Goal: Check status: Check status

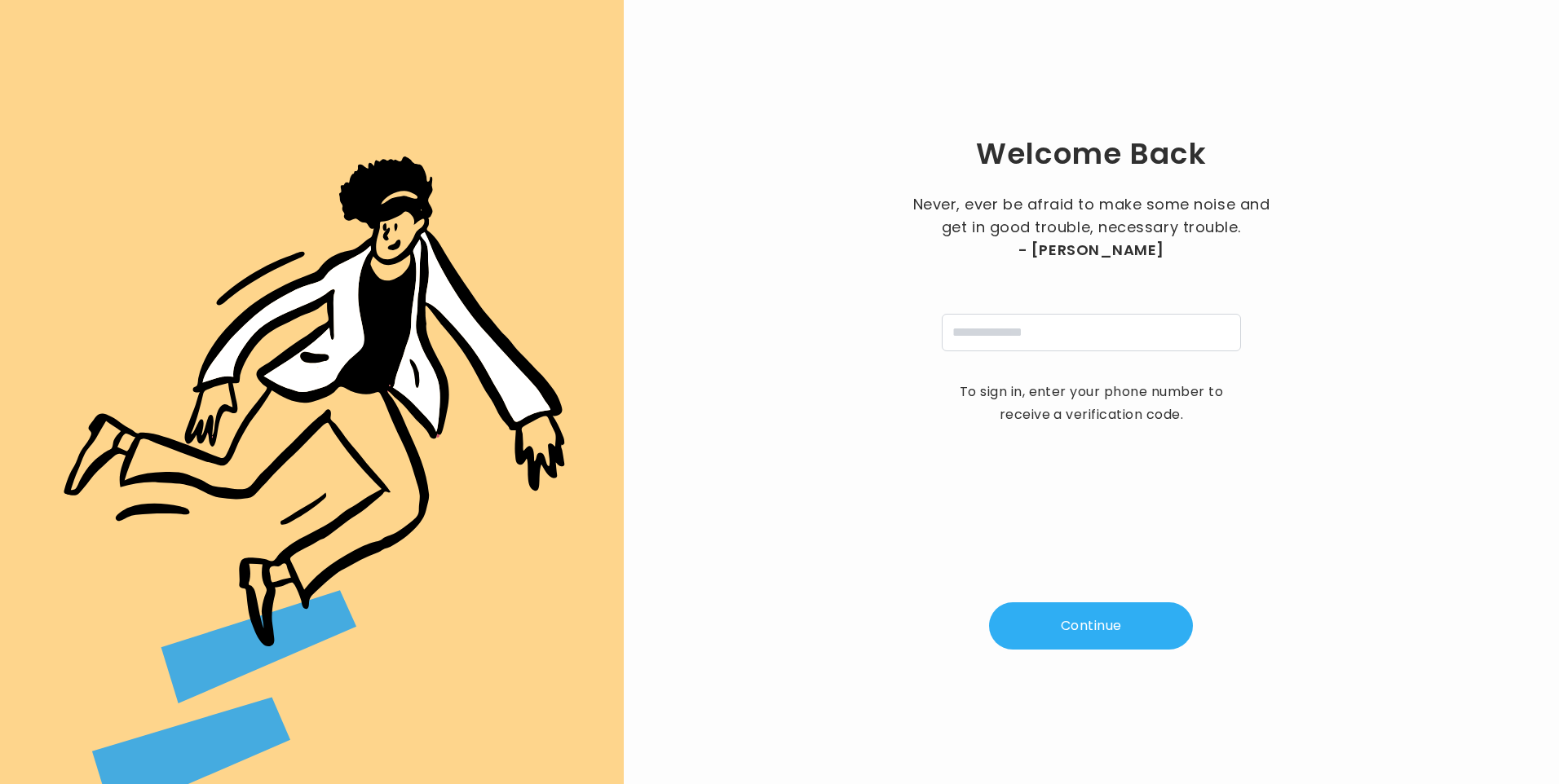
click at [979, 311] on div "Never, ever be afraid to make some noise and get in good trouble, necessary tro…" at bounding box center [1091, 271] width 367 height 158
click at [986, 334] on input "tel" at bounding box center [1091, 332] width 299 height 38
type input "**********"
click at [1094, 629] on button "Continue" at bounding box center [1091, 625] width 204 height 48
type input "*"
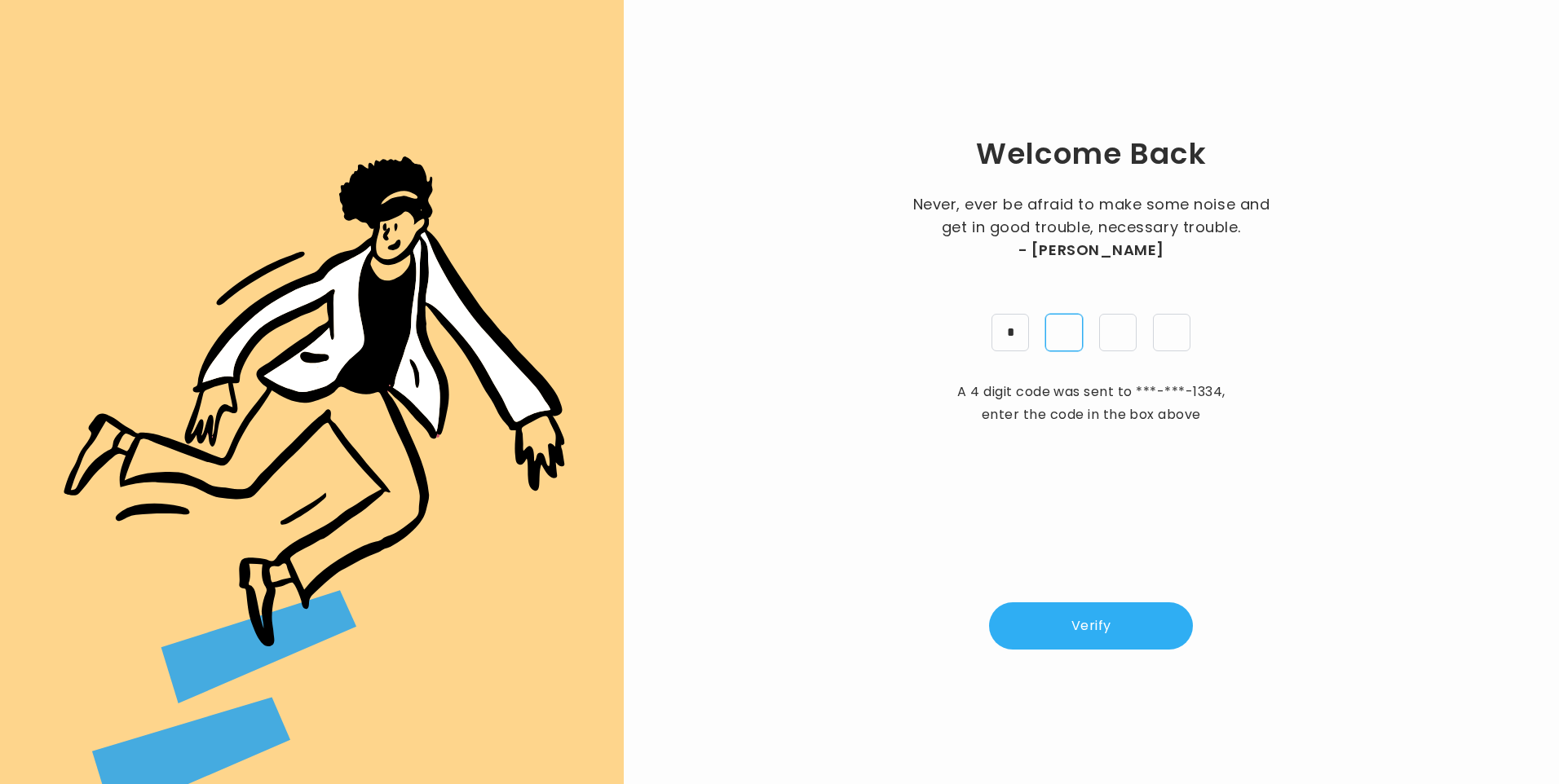
type input "*"
click at [1071, 632] on button "Verify" at bounding box center [1091, 625] width 204 height 48
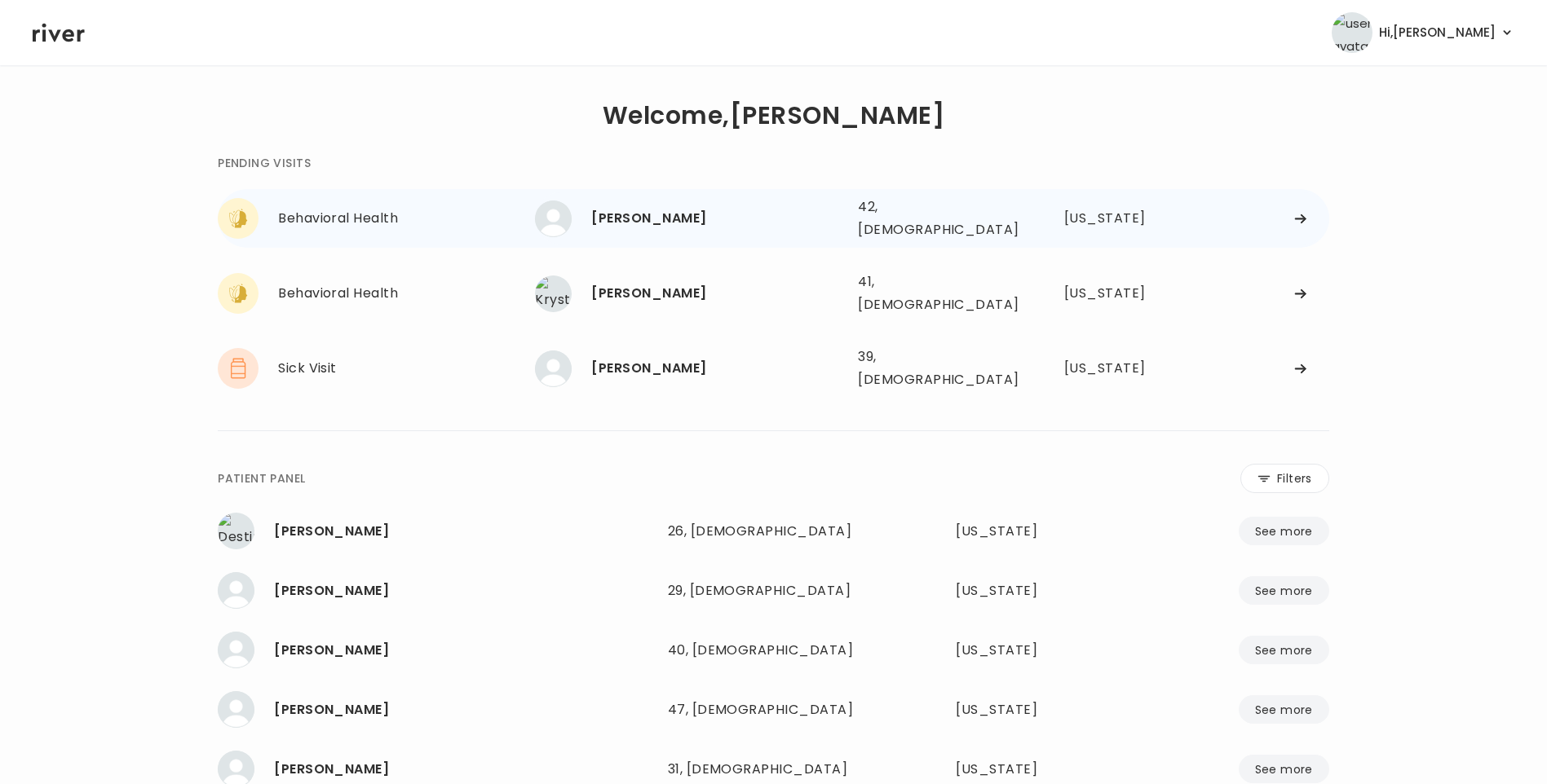
click at [692, 211] on div "[PERSON_NAME]" at bounding box center [718, 218] width 254 height 23
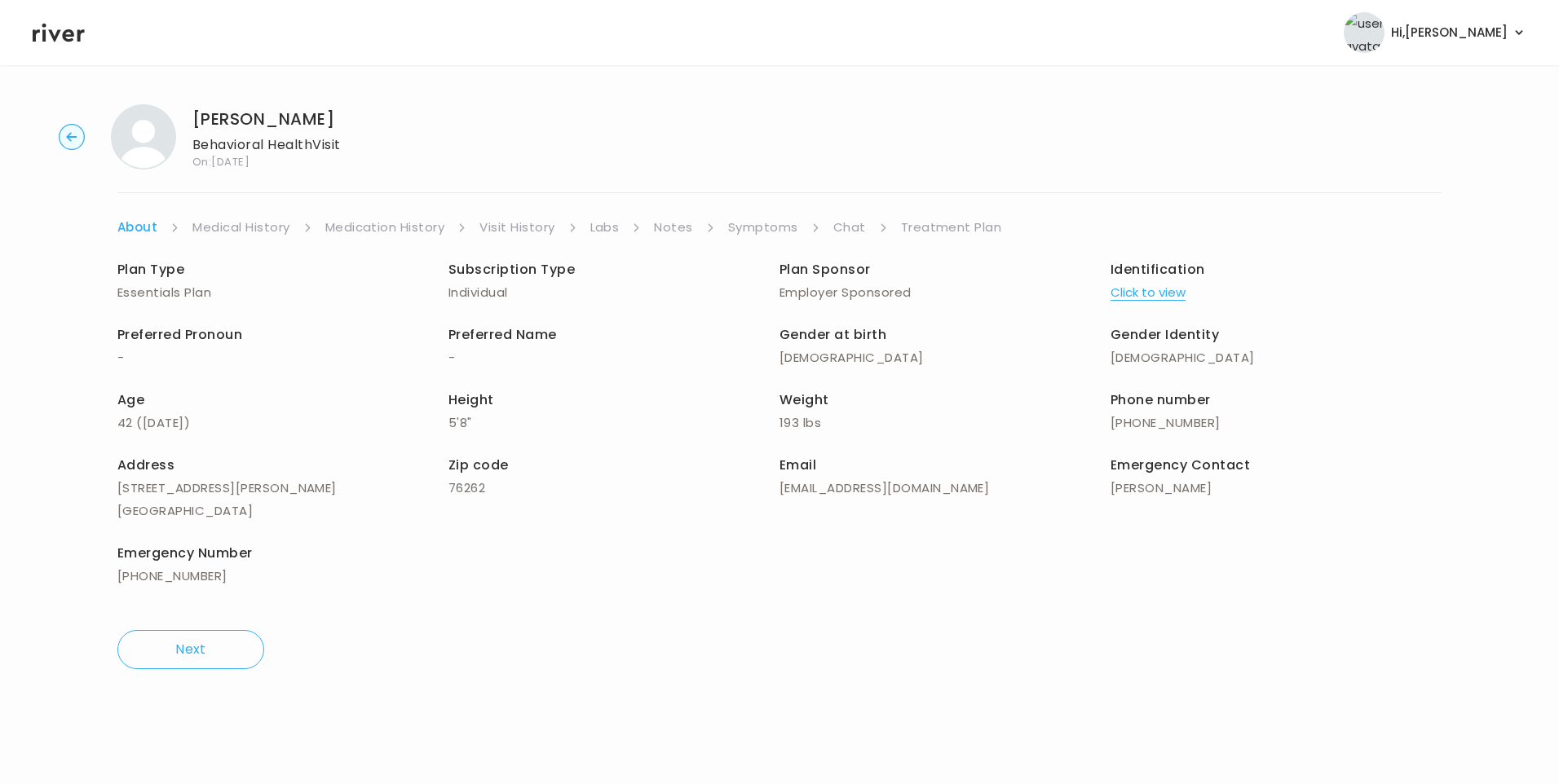
click at [844, 215] on div "Priscilla McCary Behavioral Health Visit On: 25 Sep 2025 About Medical History …" at bounding box center [779, 387] width 1559 height 591
click at [844, 230] on link "Chat" at bounding box center [849, 227] width 33 height 23
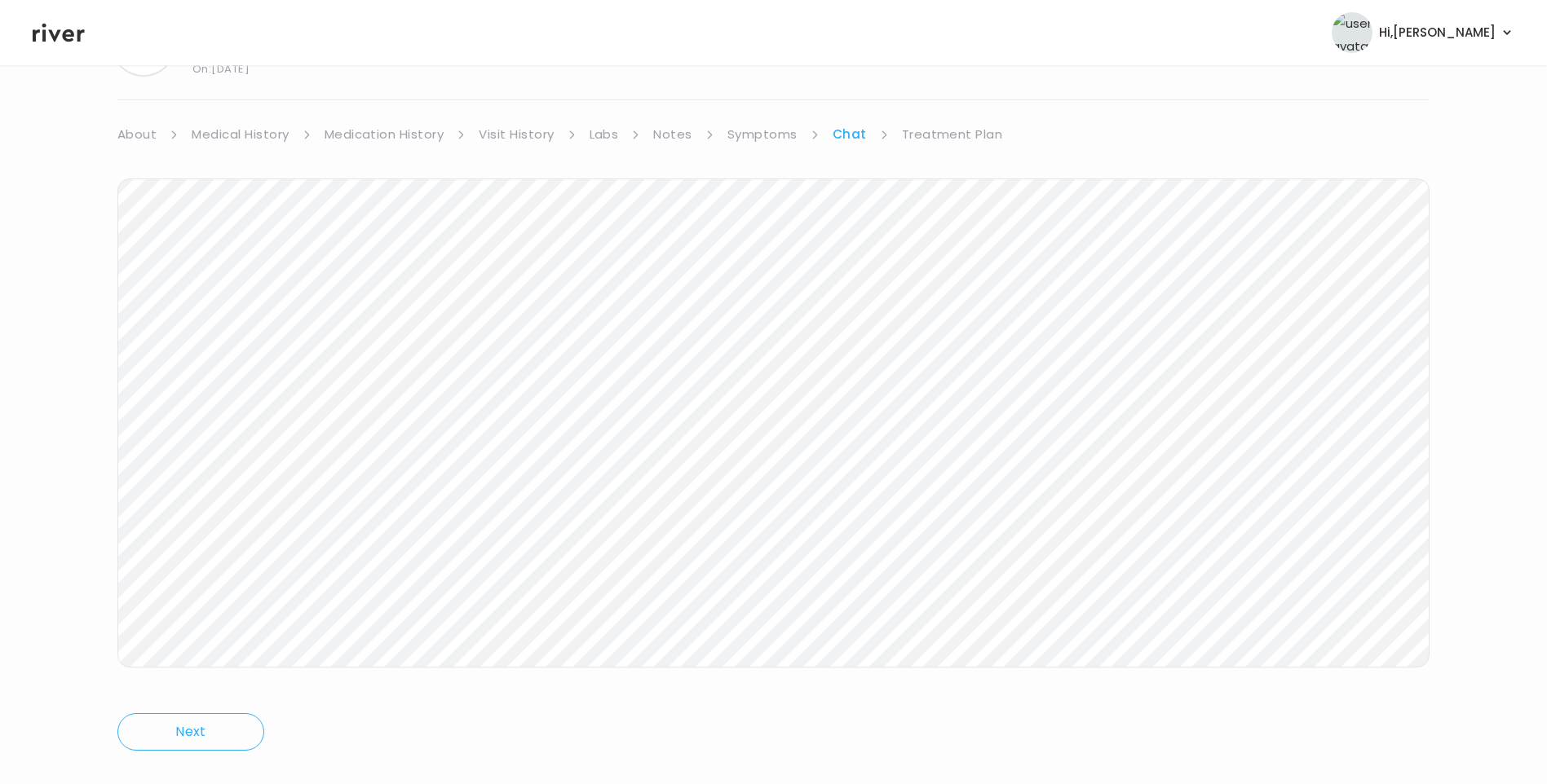
scroll to position [121, 0]
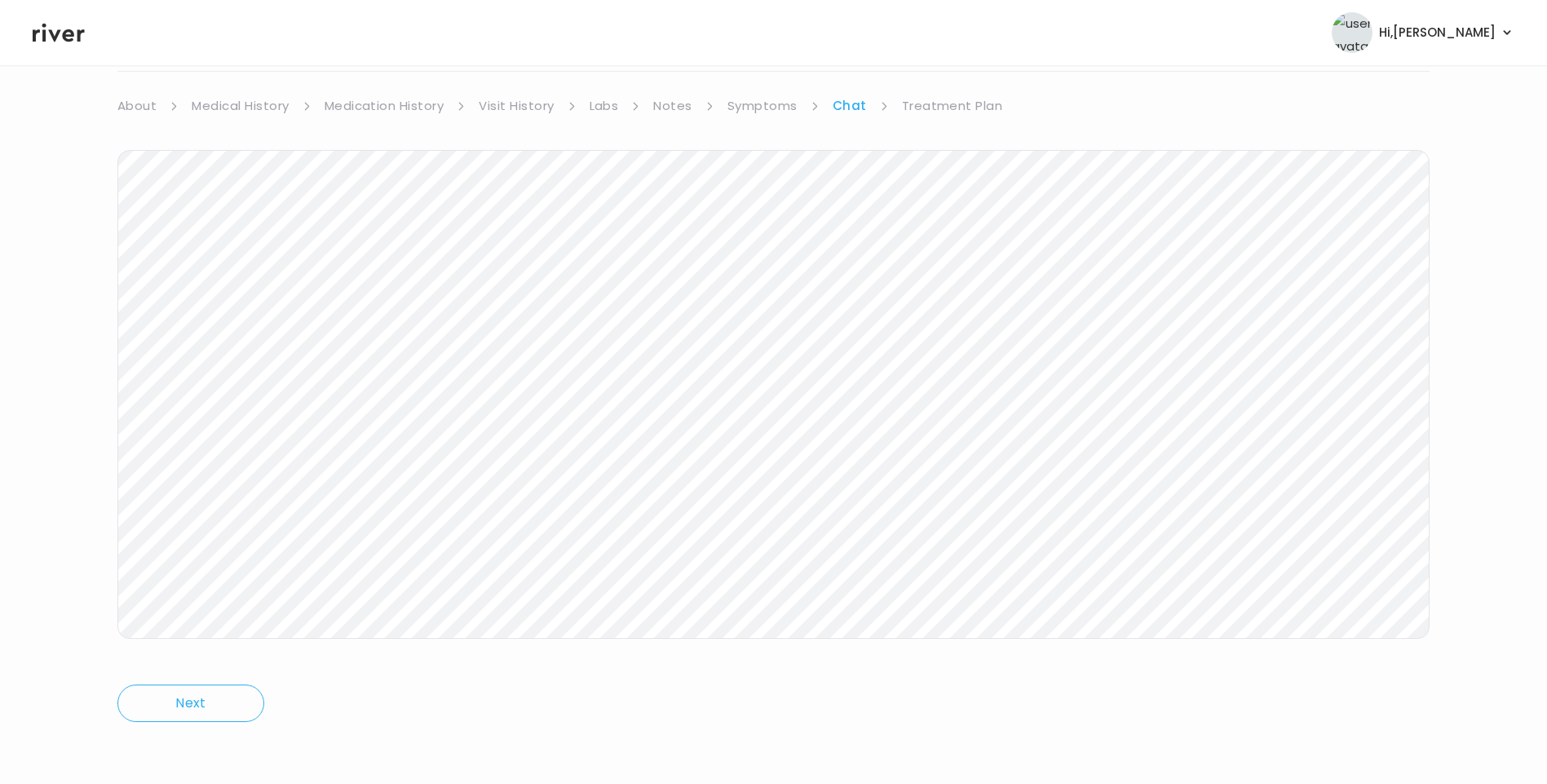
click at [51, 38] on icon at bounding box center [58, 32] width 52 height 24
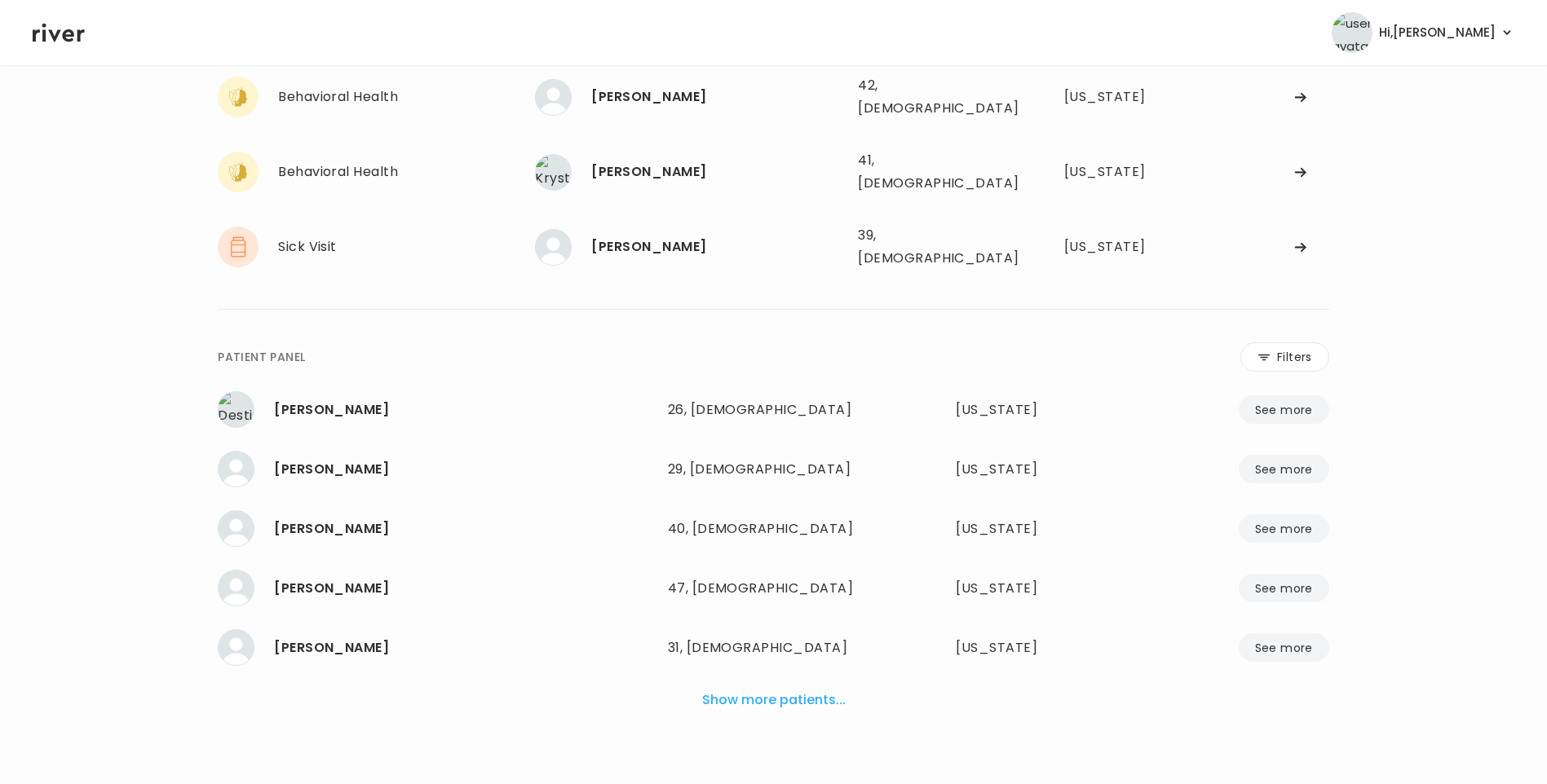
scroll to position [107, 0]
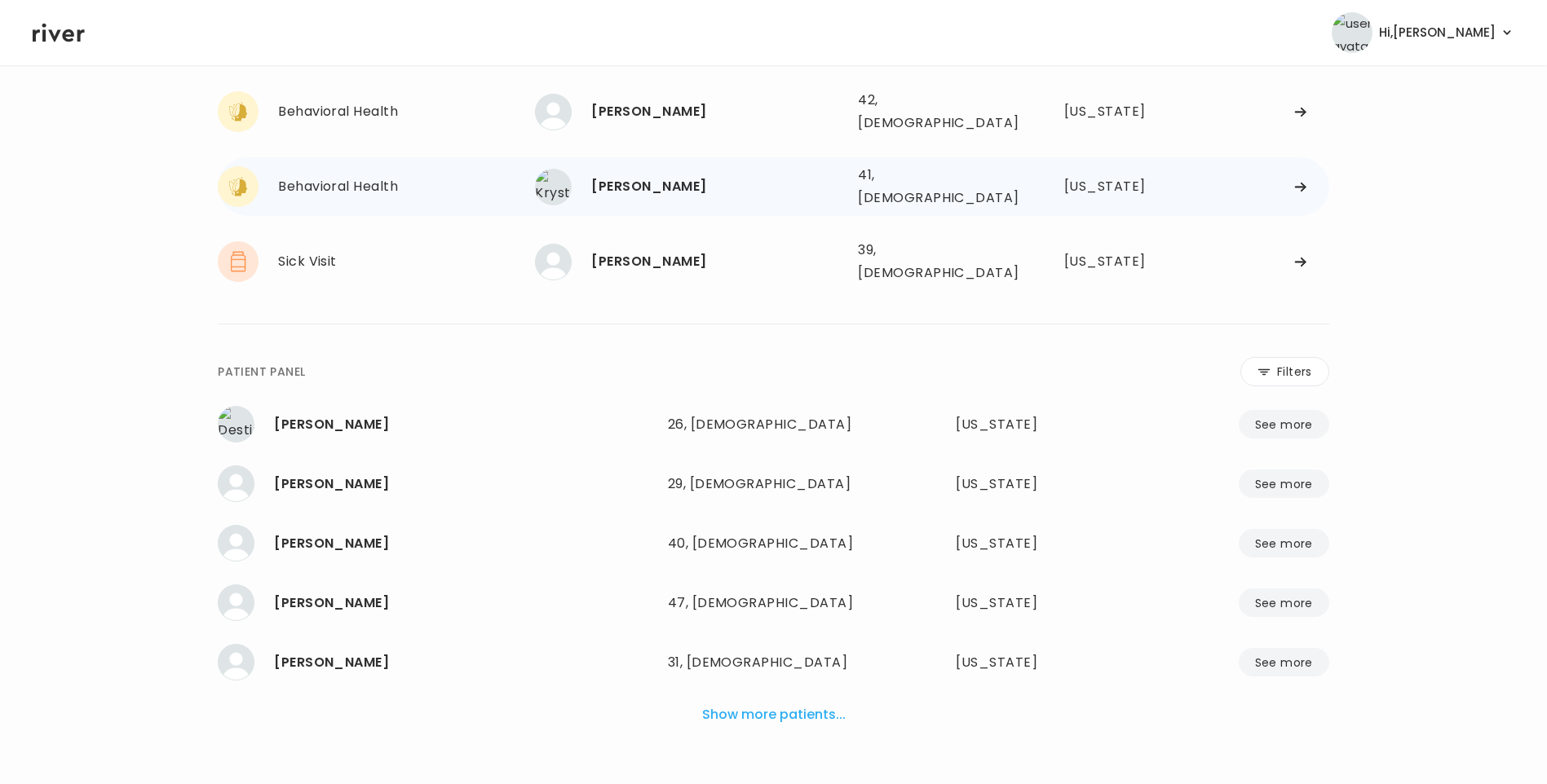
click at [418, 175] on div "Behavioral Health" at bounding box center [407, 186] width 257 height 23
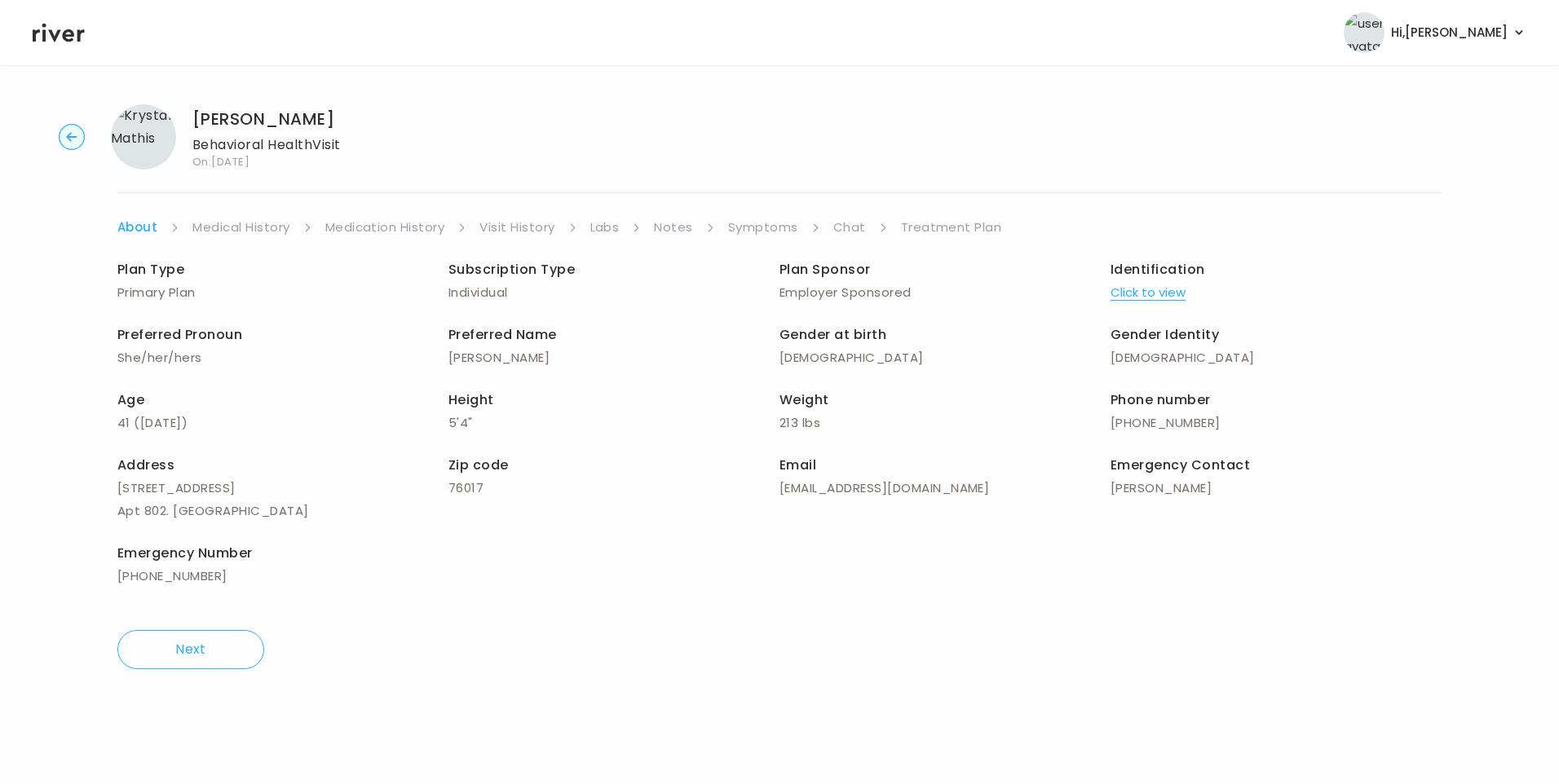
click at [842, 218] on link "Chat" at bounding box center [849, 227] width 33 height 23
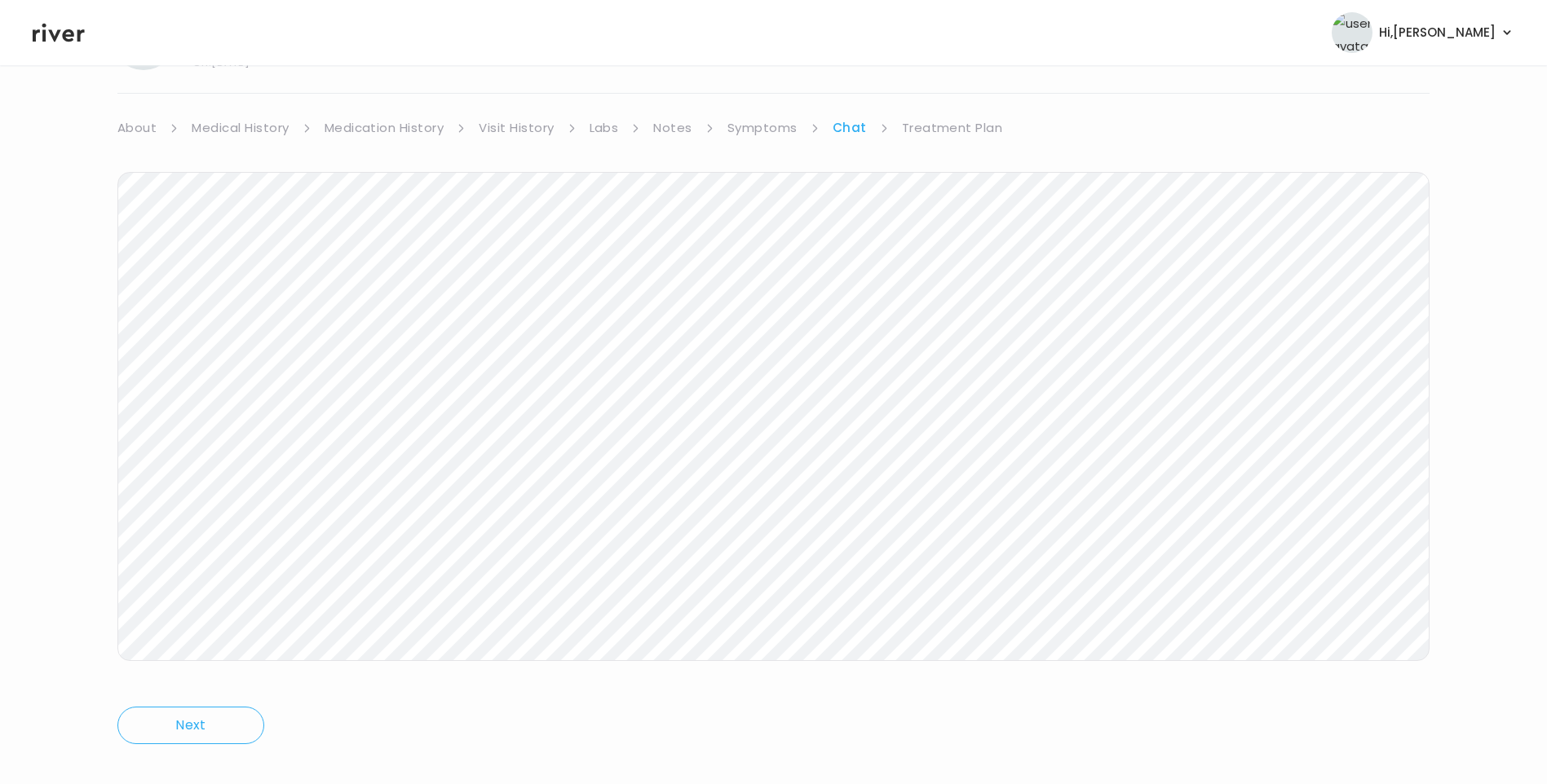
scroll to position [121, 0]
click at [63, 28] on icon at bounding box center [58, 32] width 52 height 24
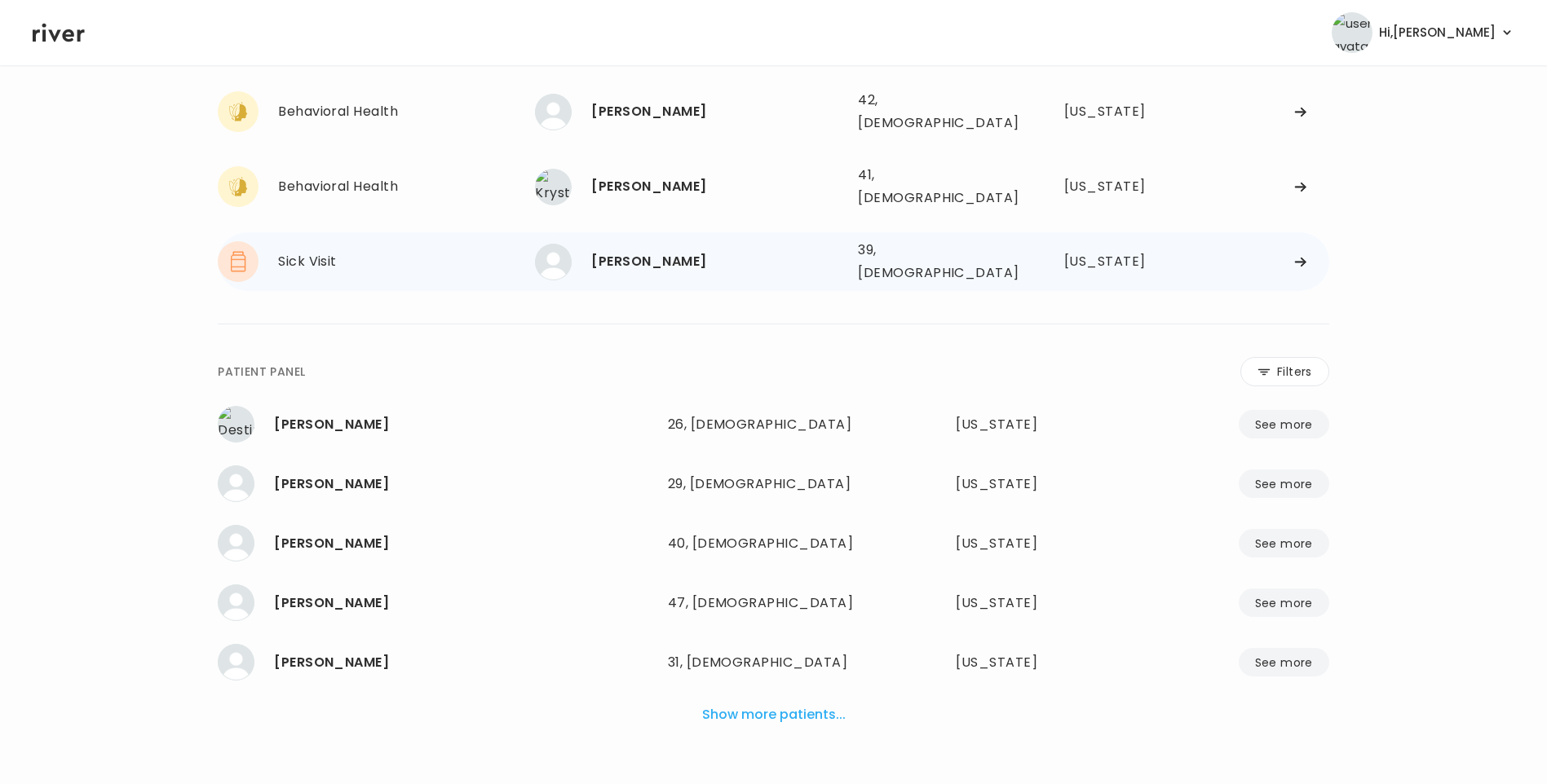
click at [656, 250] on div "[PERSON_NAME]" at bounding box center [718, 261] width 254 height 23
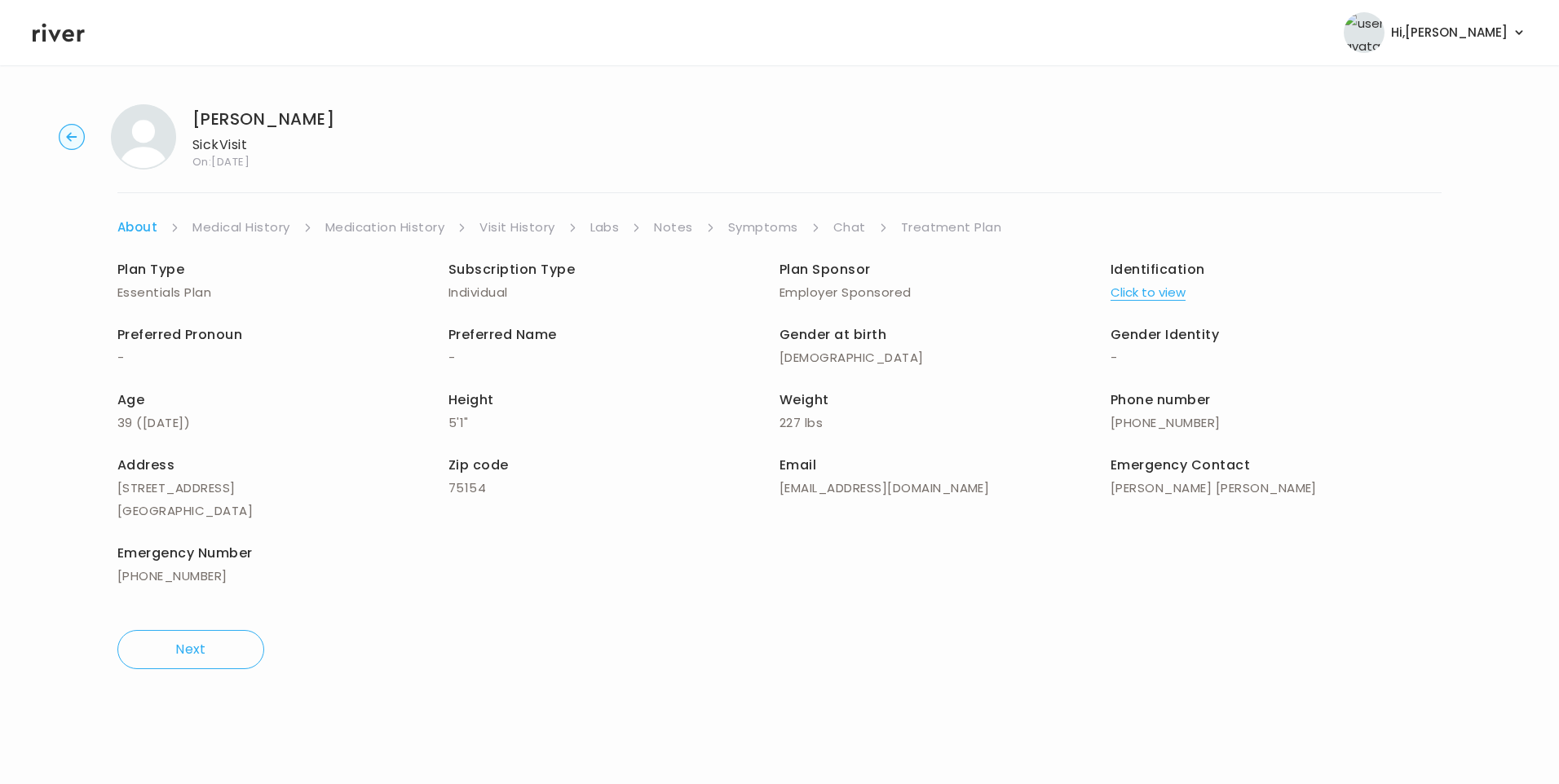
click at [833, 222] on link "Chat" at bounding box center [849, 227] width 33 height 23
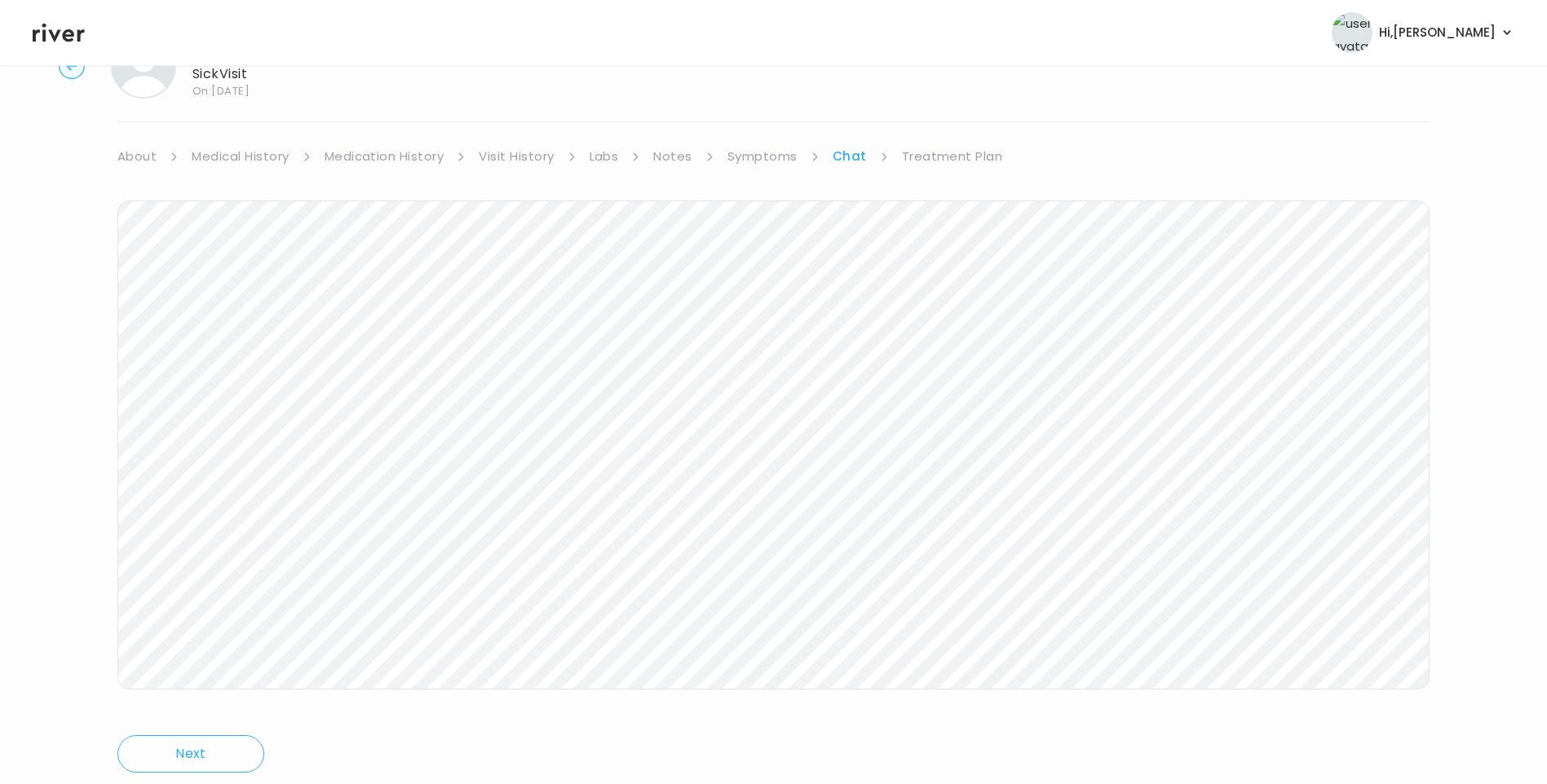
scroll to position [121, 0]
click at [534, 103] on link "Visit History" at bounding box center [516, 105] width 75 height 23
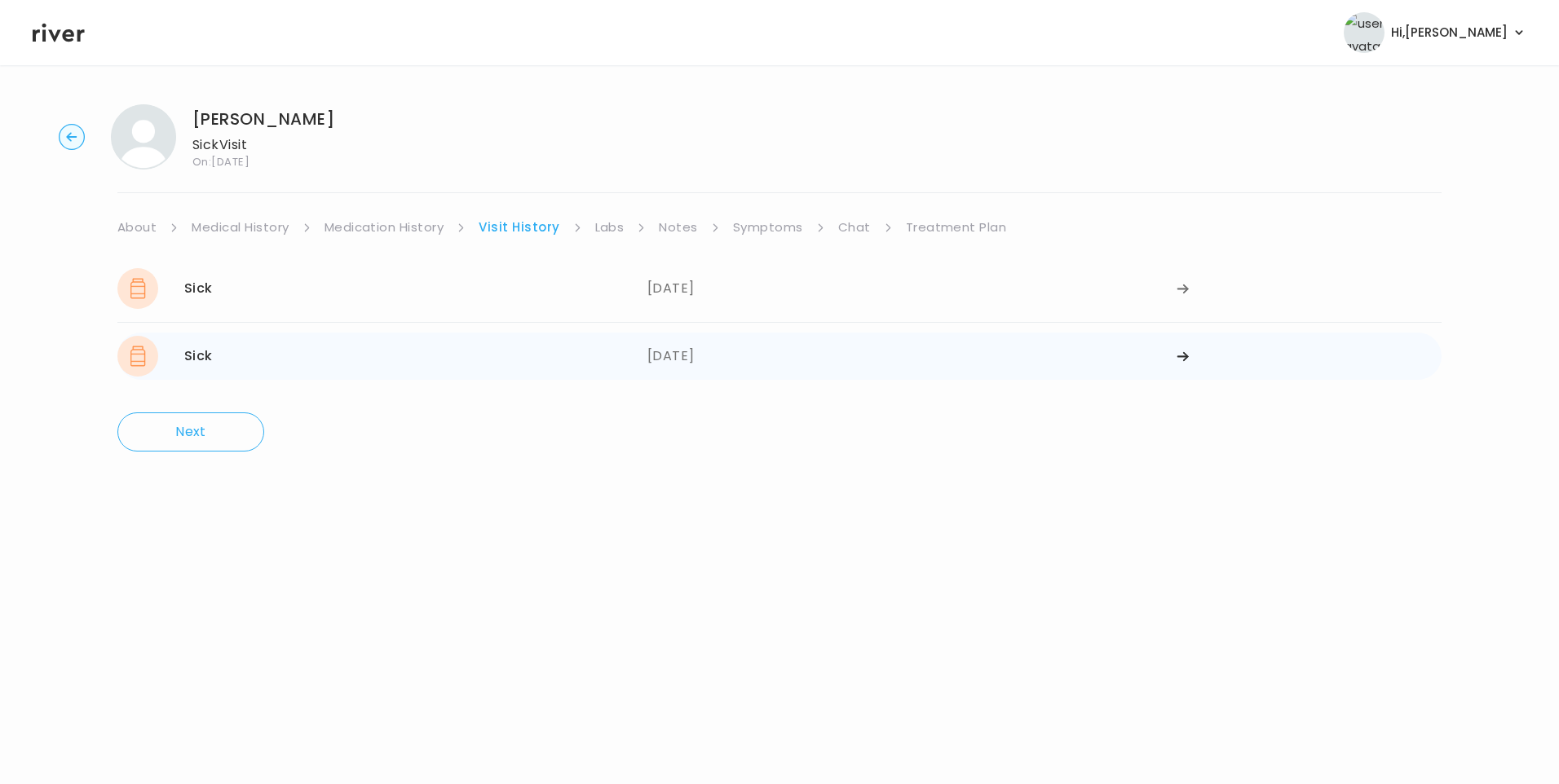
click at [686, 355] on div "09/20/2025" at bounding box center [912, 356] width 530 height 41
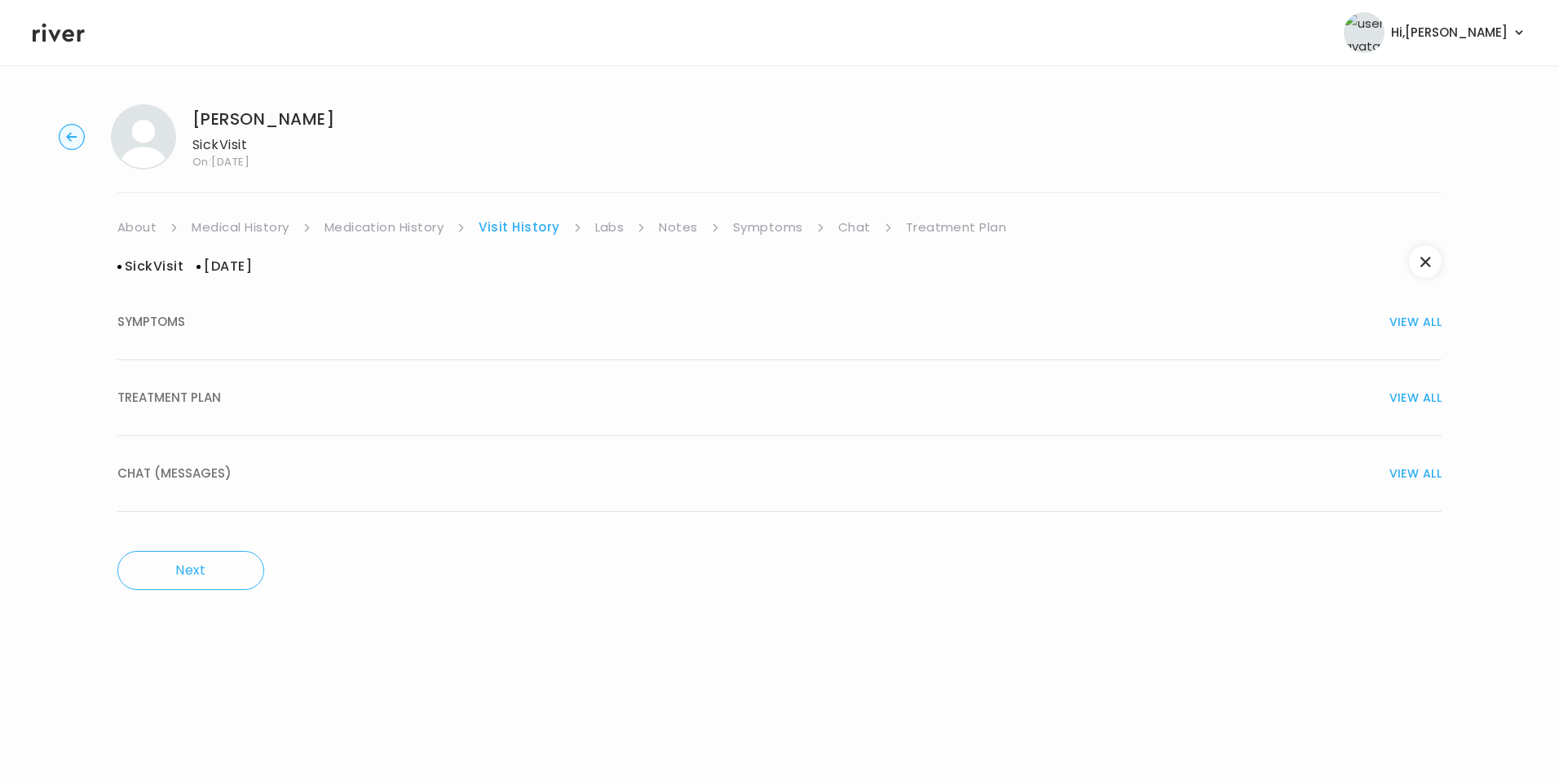
click at [180, 383] on button "TREATMENT PLAN VIEW ALL" at bounding box center [779, 397] width 1324 height 76
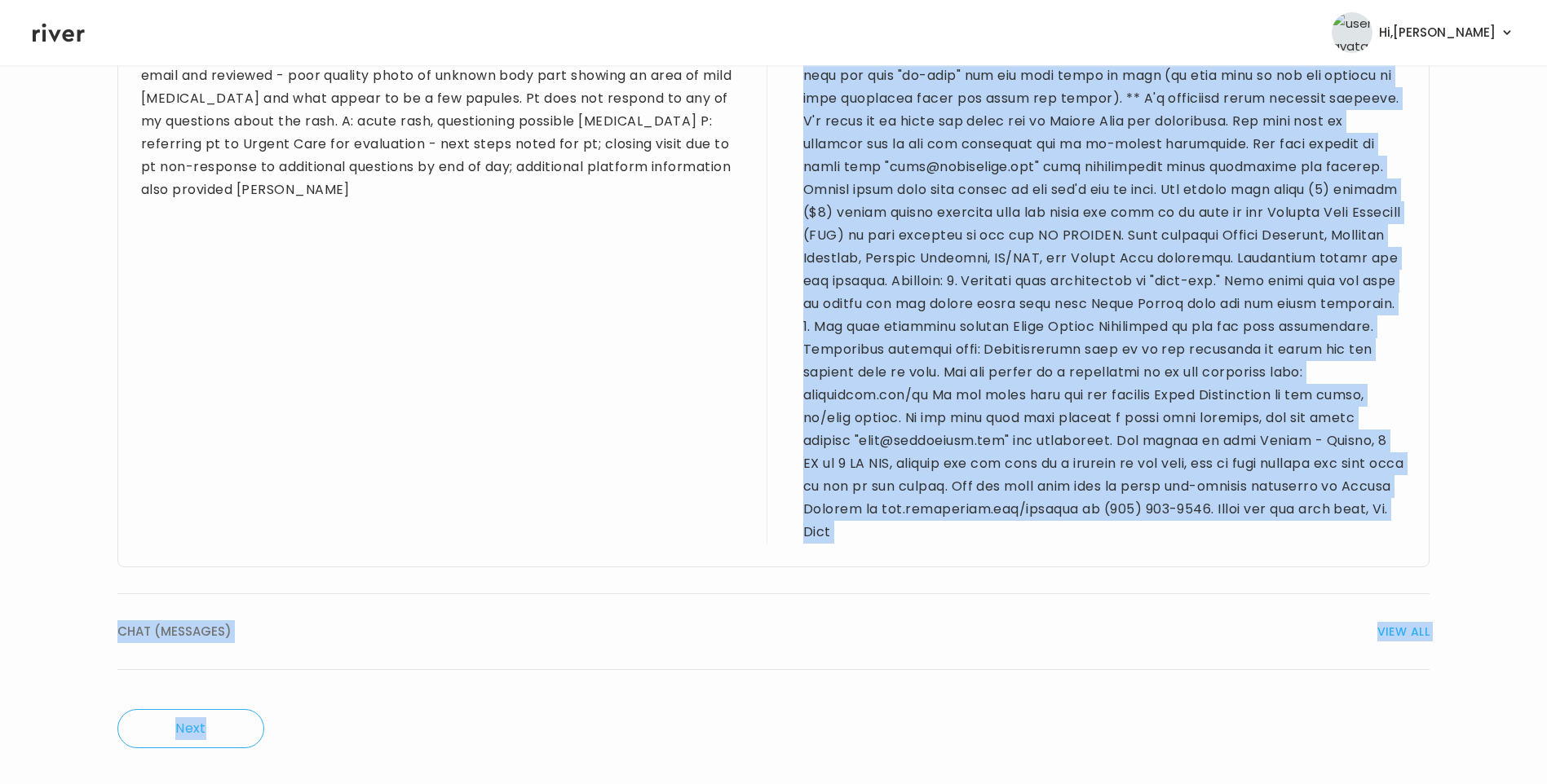
scroll to position [784, 0]
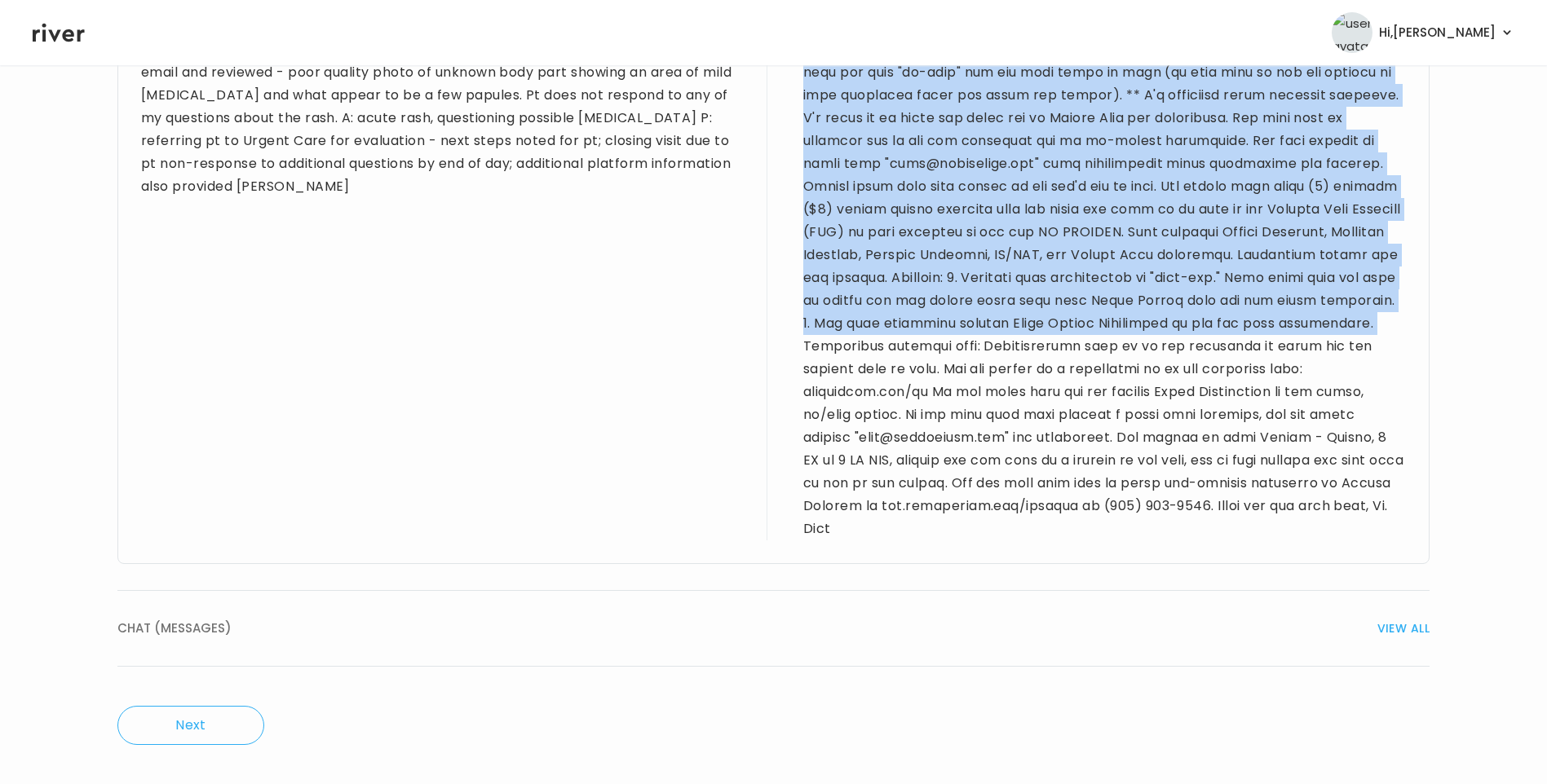
drag, startPoint x: 1043, startPoint y: 334, endPoint x: 934, endPoint y: 351, distance: 110.3
click at [934, 351] on div at bounding box center [1104, 244] width 602 height 594
drag, startPoint x: 934, startPoint y: 351, endPoint x: 877, endPoint y: 236, distance: 128.4
copy div "I have sent you some additional clarifying questions (in the chat) so I can bet…"
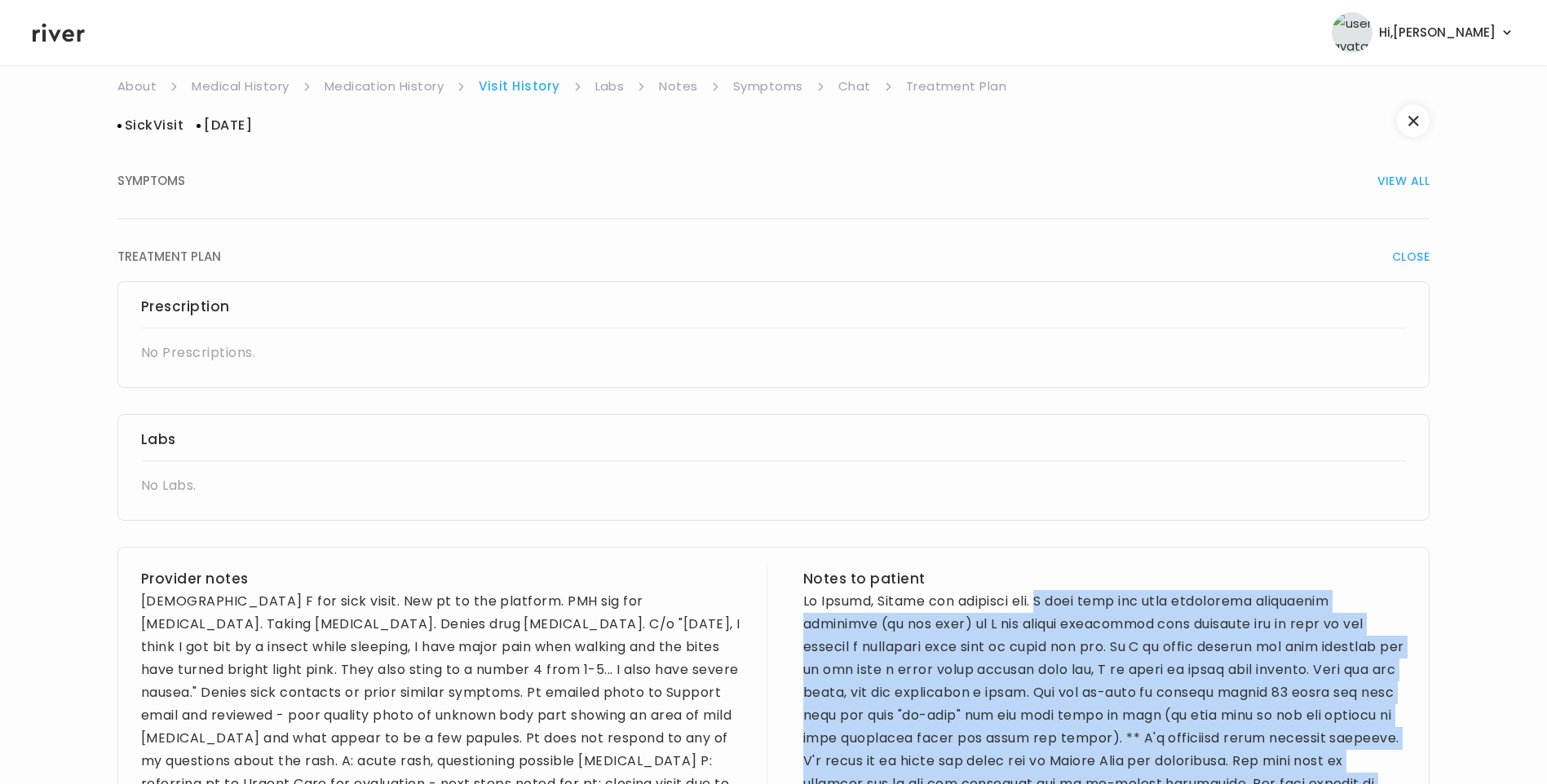
scroll to position [132, 0]
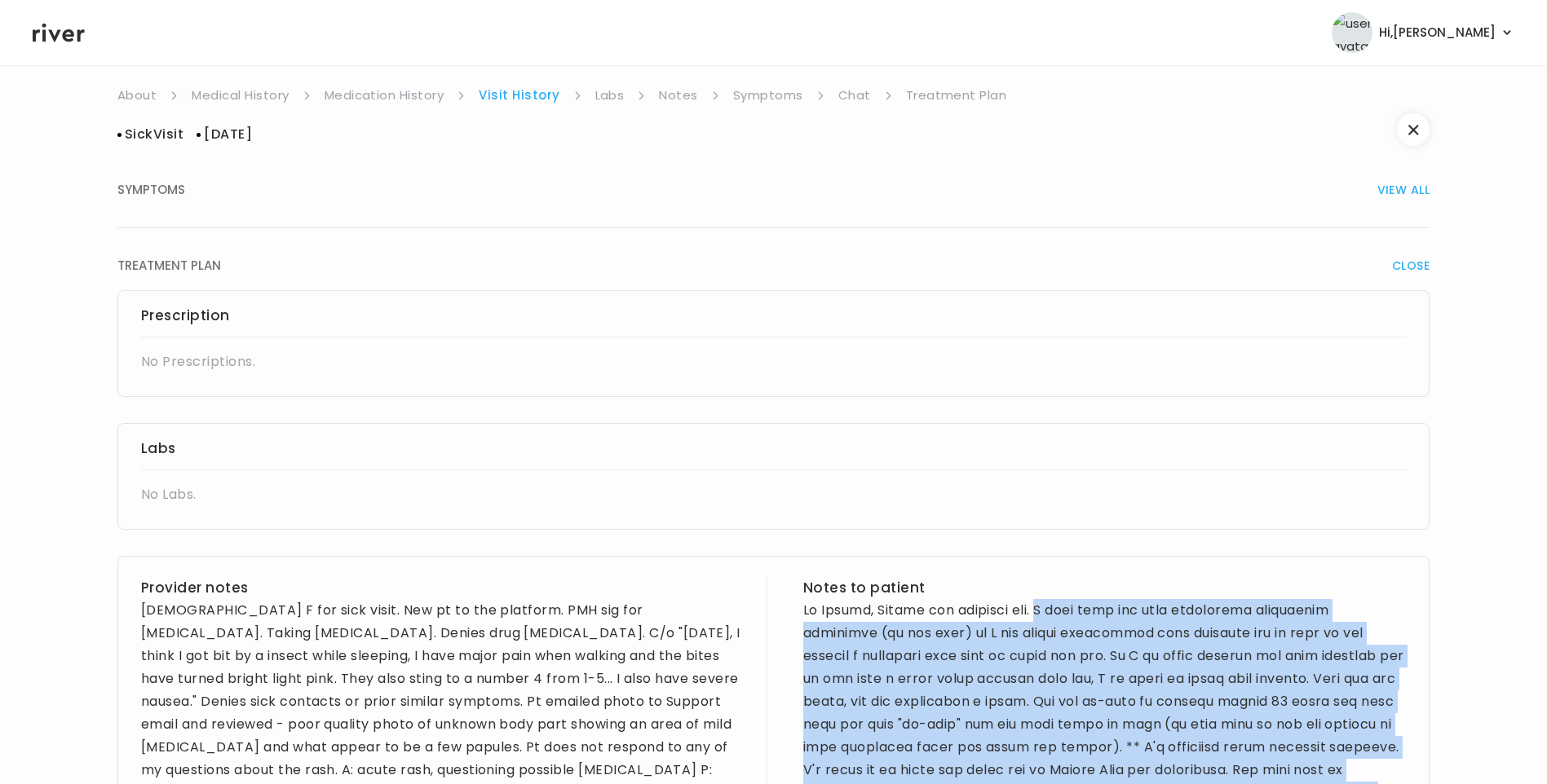
click at [957, 93] on link "Treatment Plan" at bounding box center [956, 95] width 101 height 23
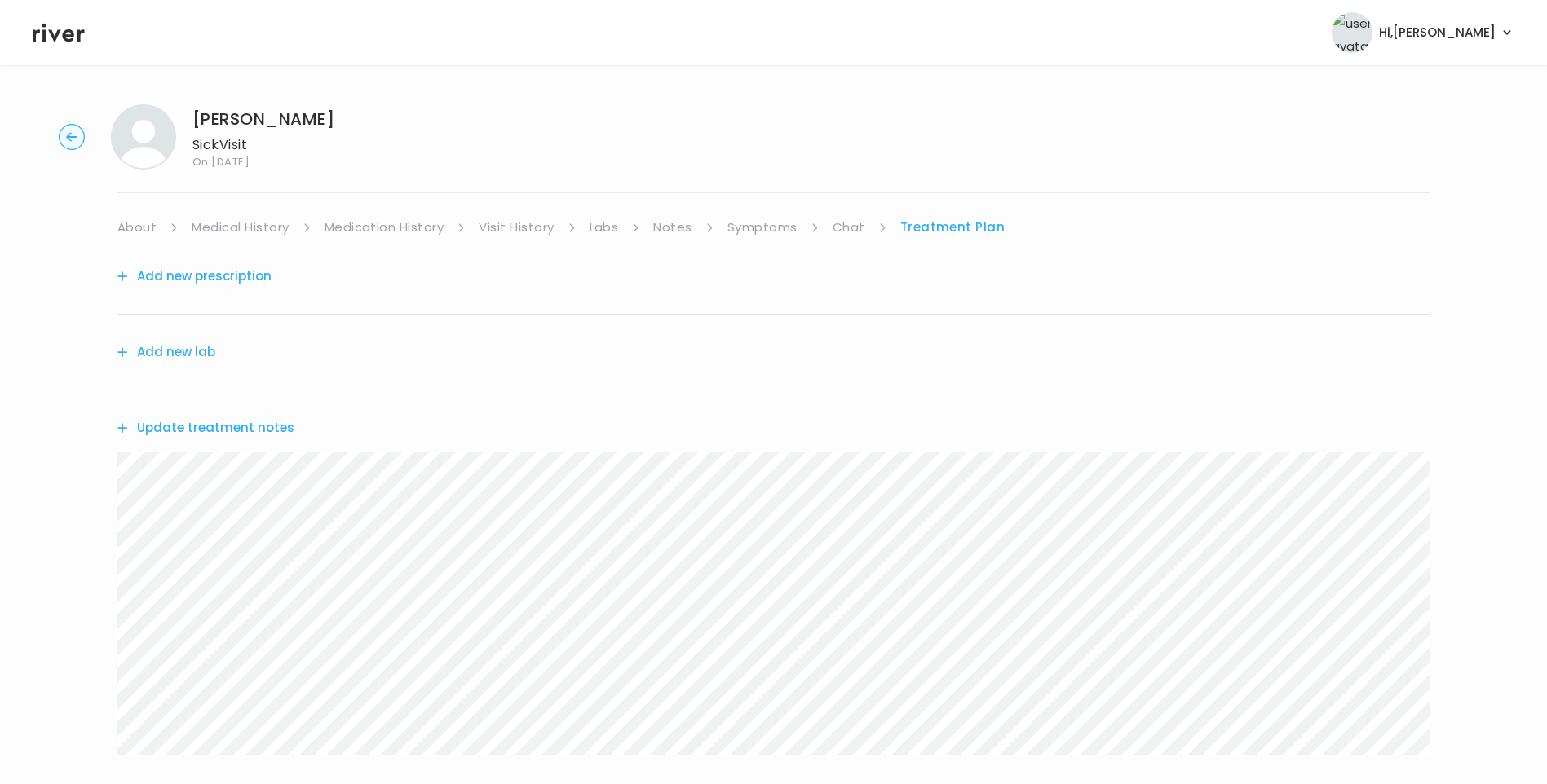
click at [202, 420] on button "Update treatment notes" at bounding box center [206, 427] width 177 height 23
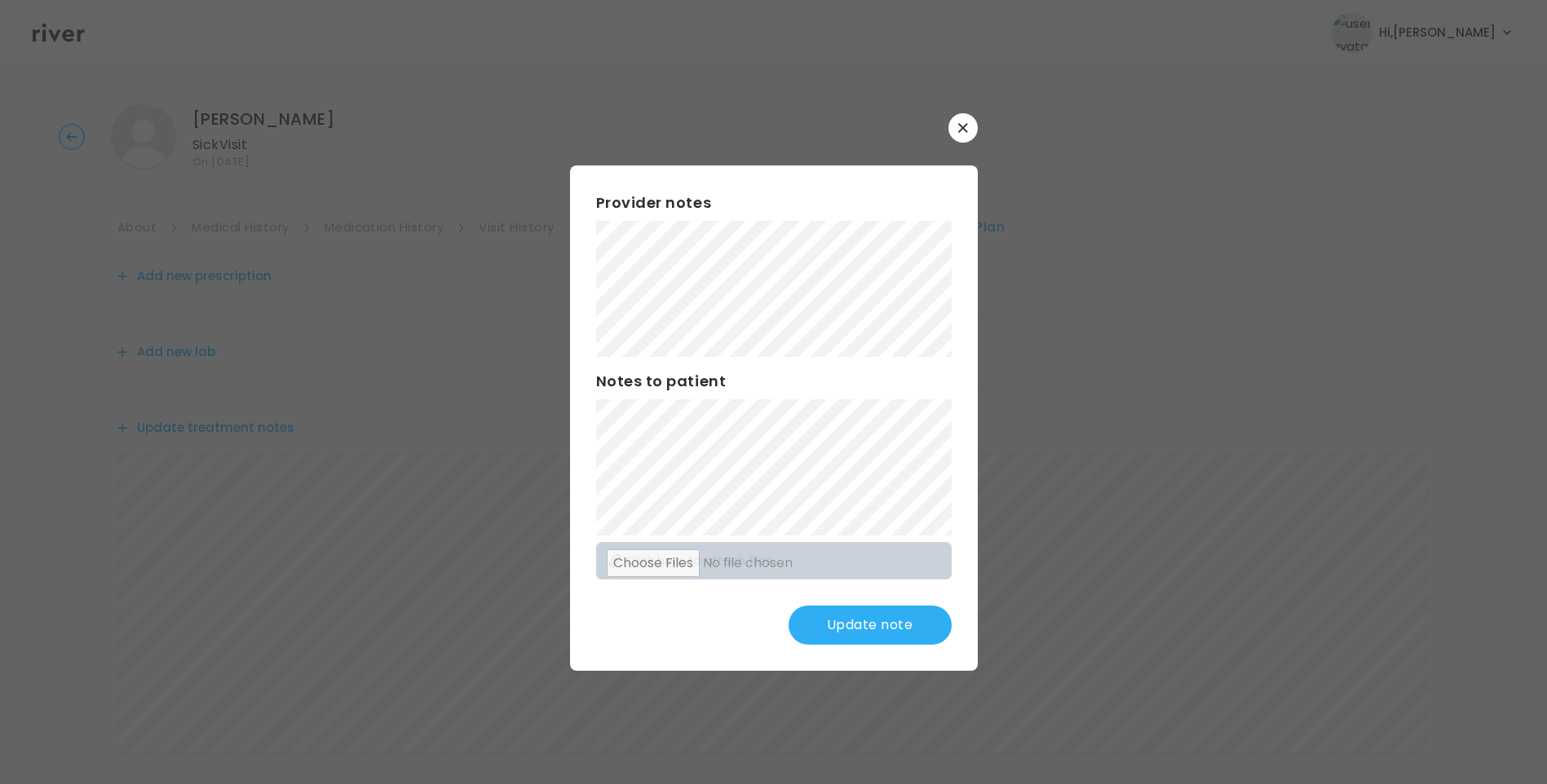
click at [890, 626] on button "Update note" at bounding box center [870, 625] width 163 height 39
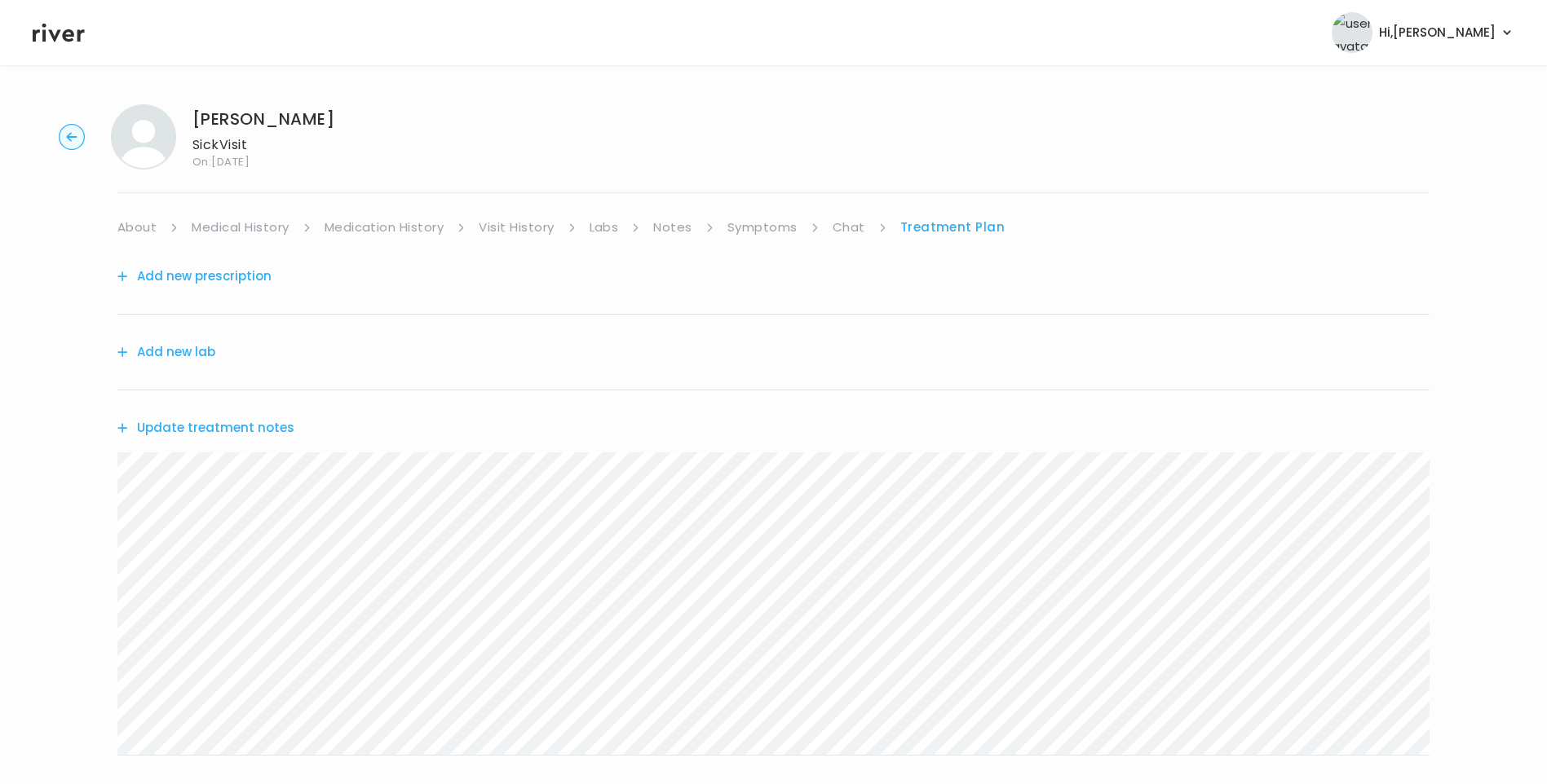
click at [840, 227] on link "Chat" at bounding box center [849, 227] width 33 height 23
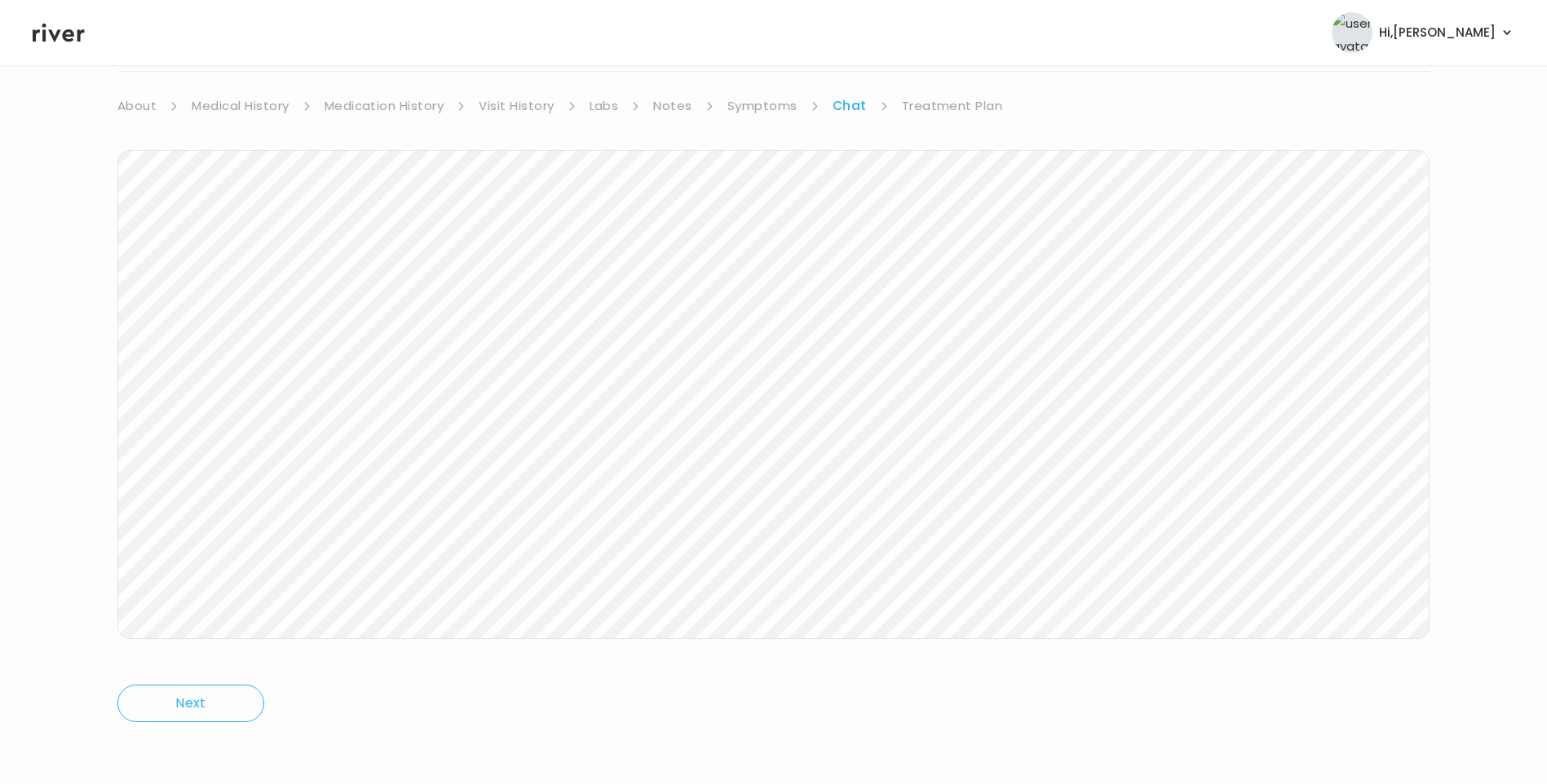
click at [936, 103] on link "Treatment Plan" at bounding box center [952, 105] width 101 height 23
click at [212, 305] on button "Update treatment notes" at bounding box center [206, 306] width 177 height 23
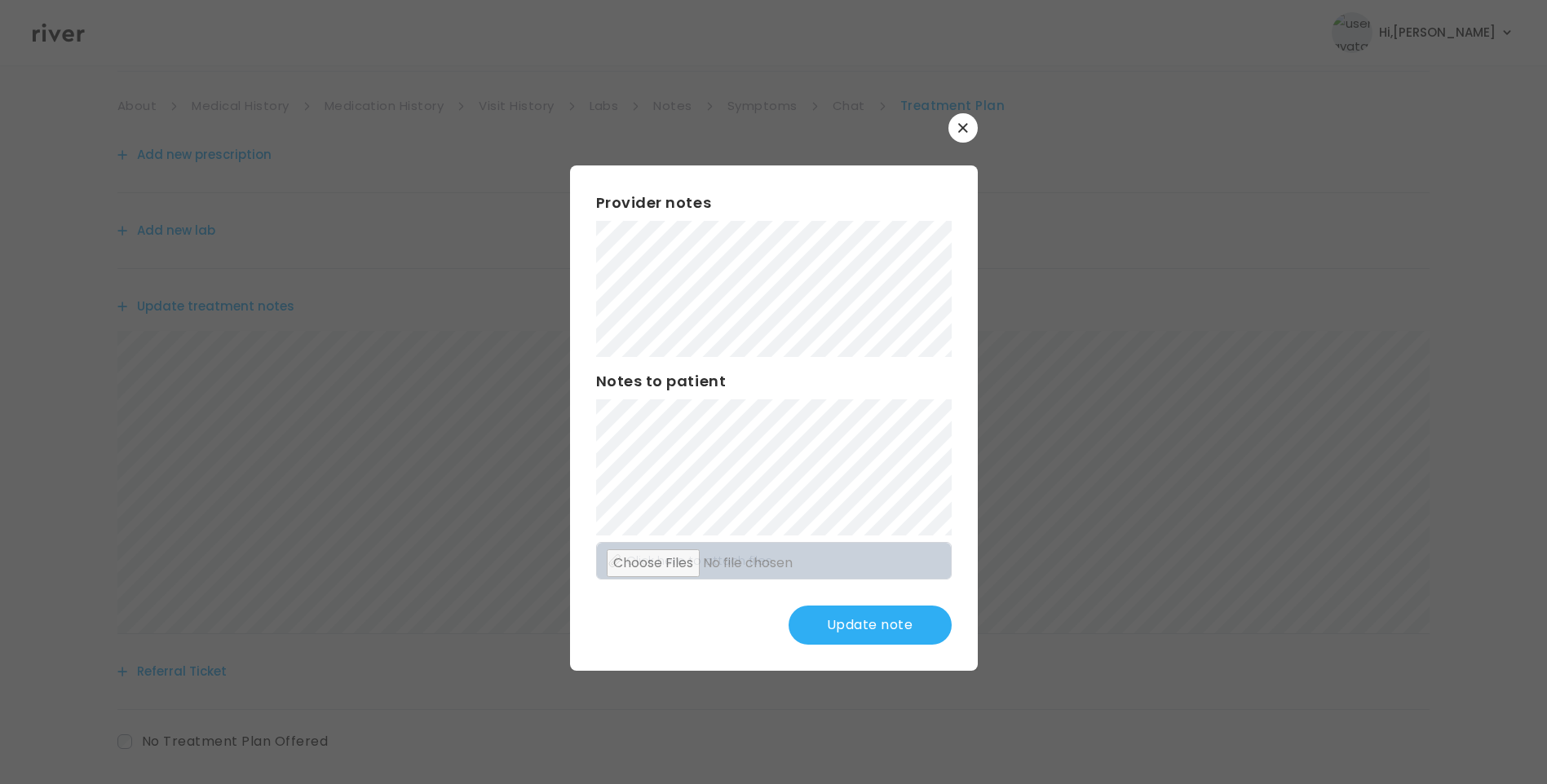
click at [892, 615] on button "Update note" at bounding box center [870, 625] width 163 height 39
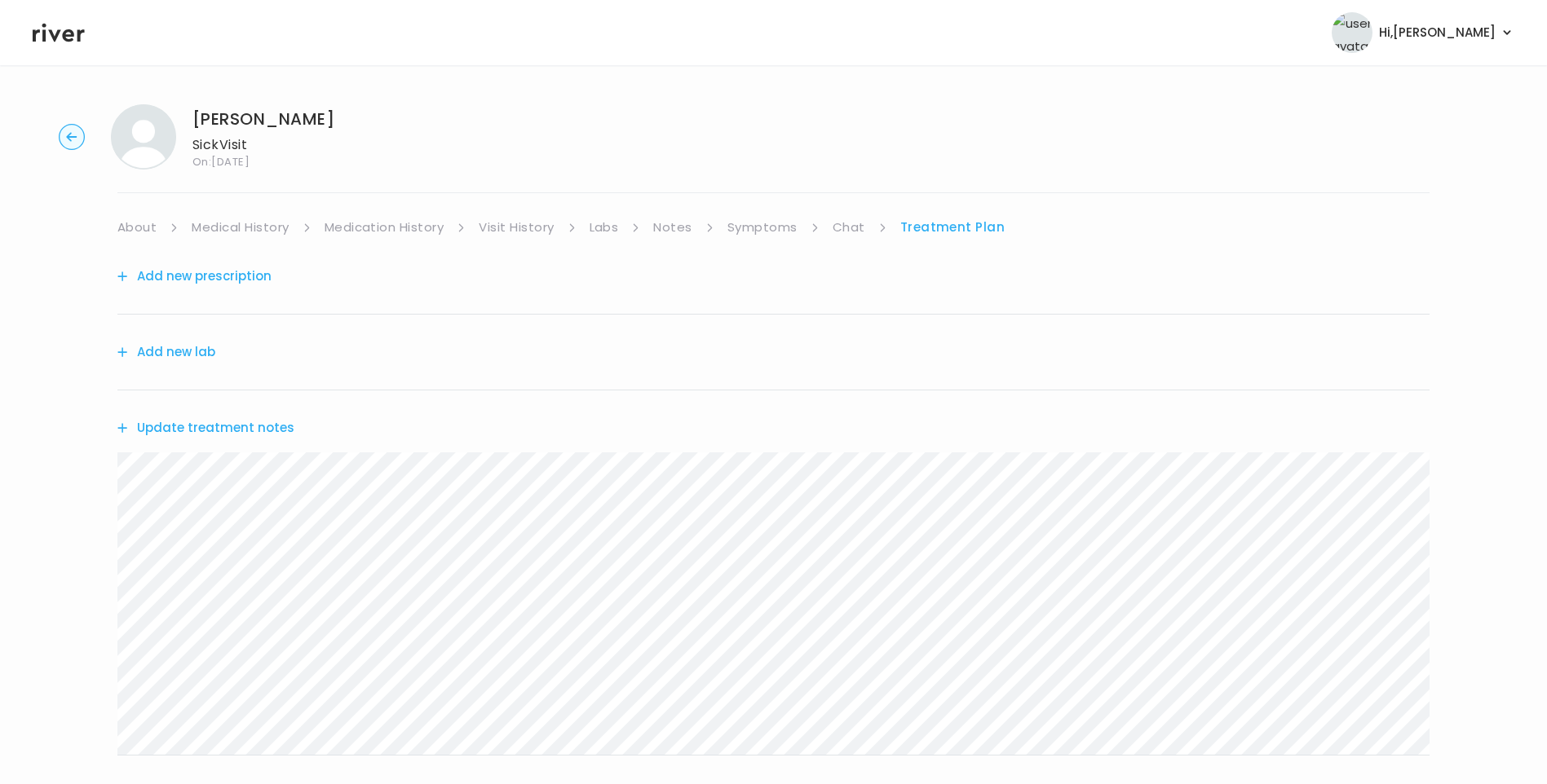
click at [856, 230] on link "Chat" at bounding box center [849, 227] width 33 height 23
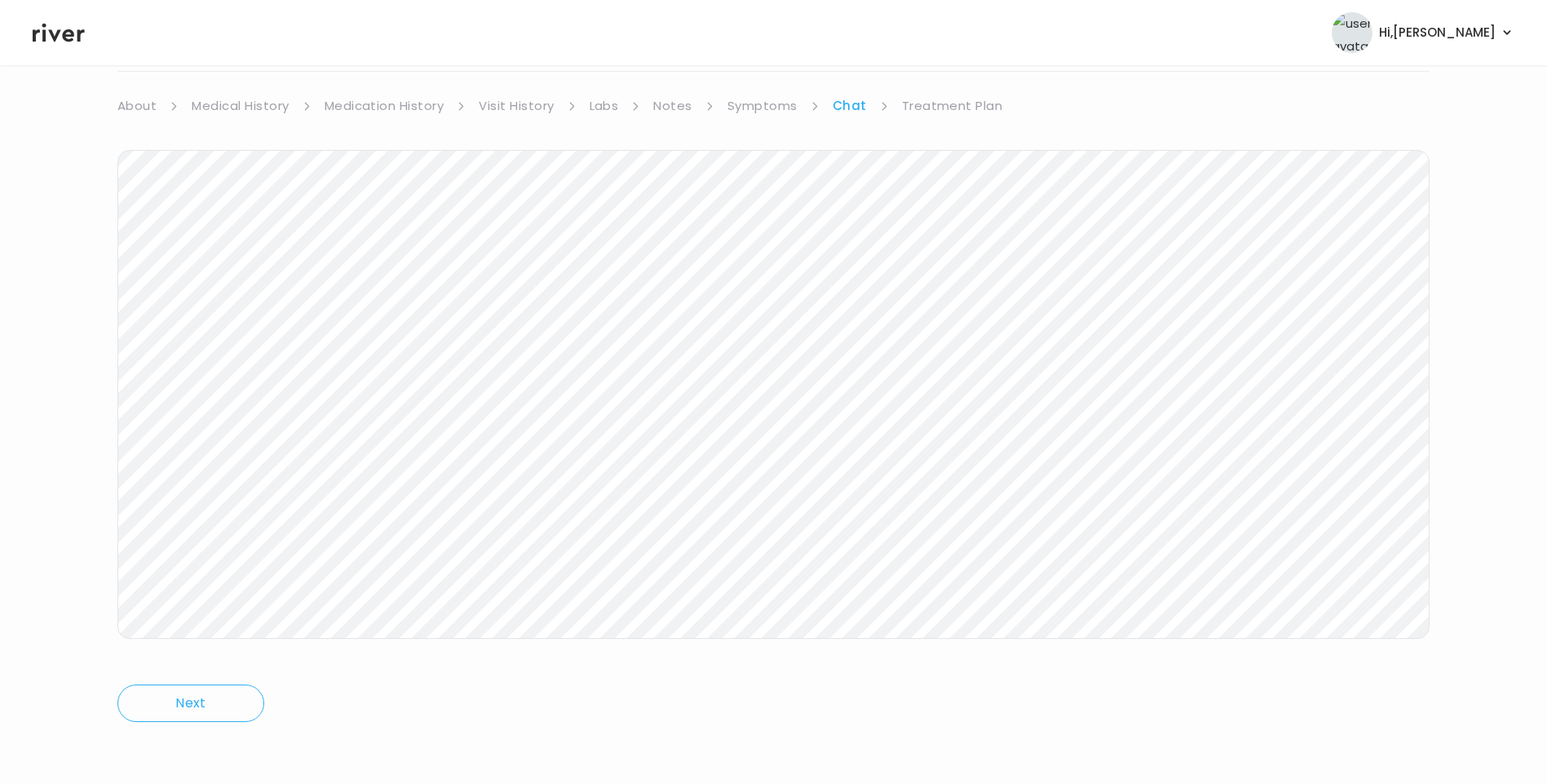
click at [73, 38] on icon at bounding box center [58, 32] width 52 height 24
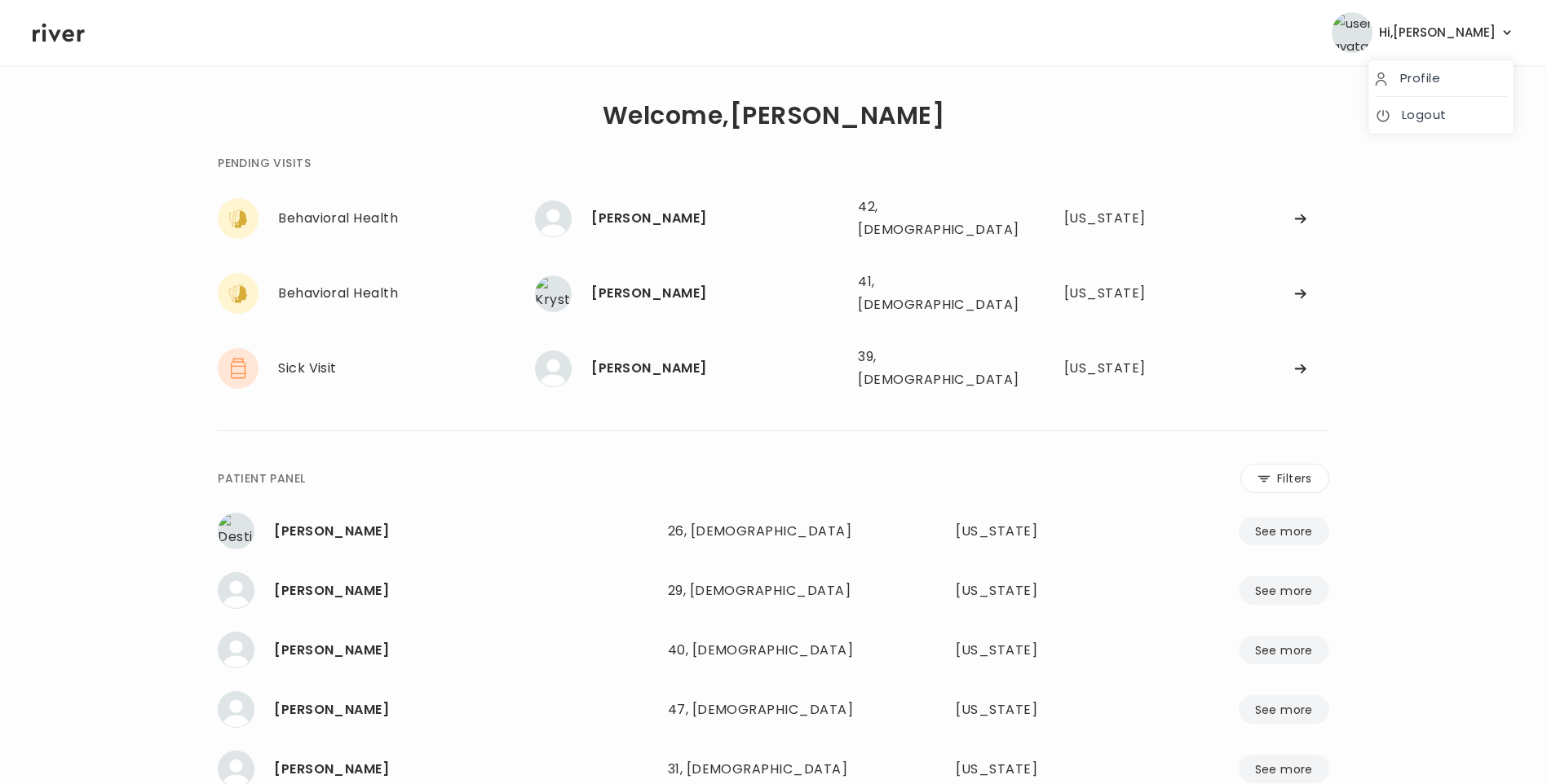
click at [1484, 24] on span "Hi, [PERSON_NAME]" at bounding box center [1438, 32] width 117 height 23
click at [1453, 118] on link "Logout" at bounding box center [1441, 114] width 132 height 23
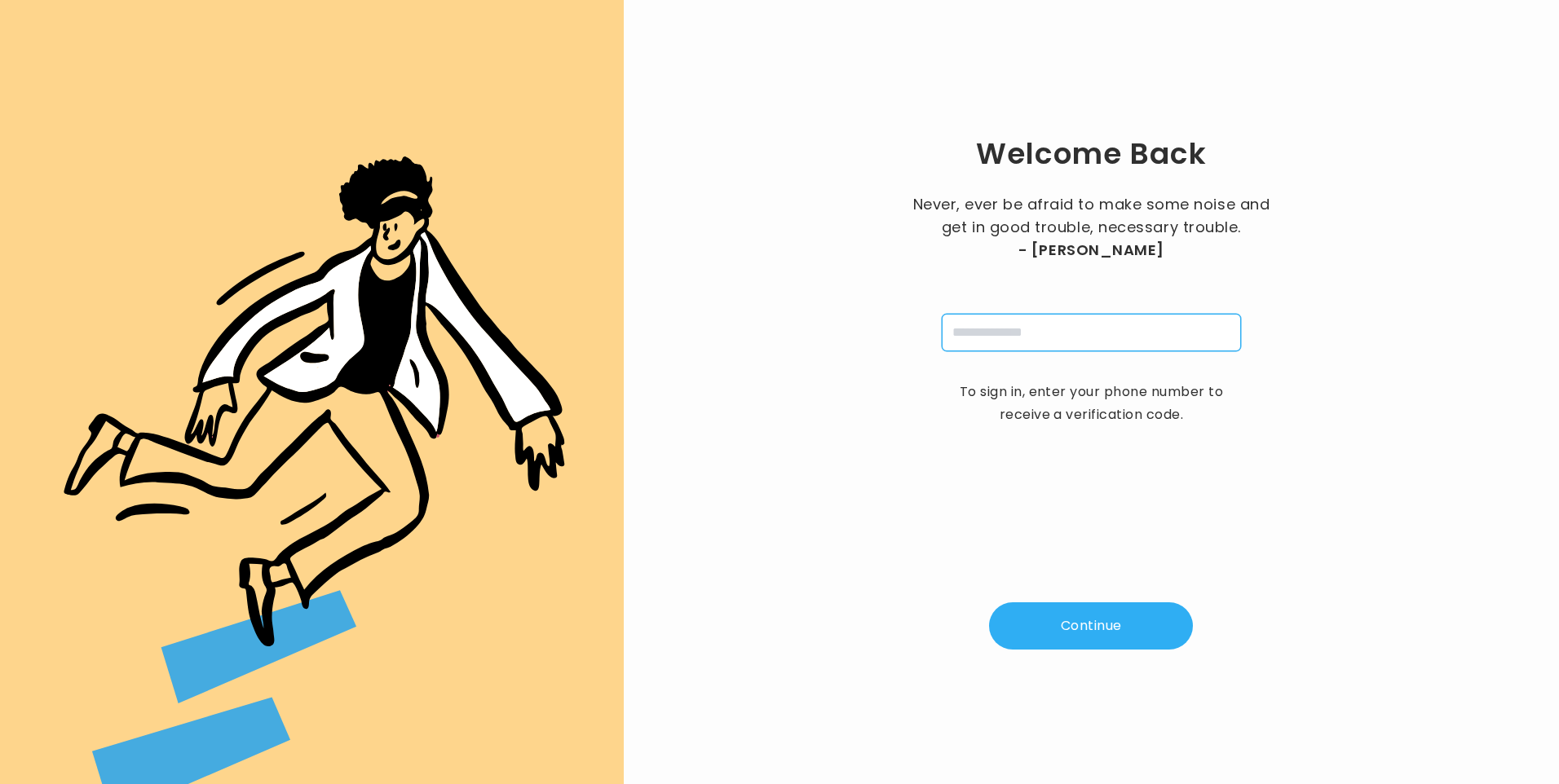
click at [1010, 326] on input "tel" at bounding box center [1091, 332] width 299 height 38
